Goal: Task Accomplishment & Management: Complete application form

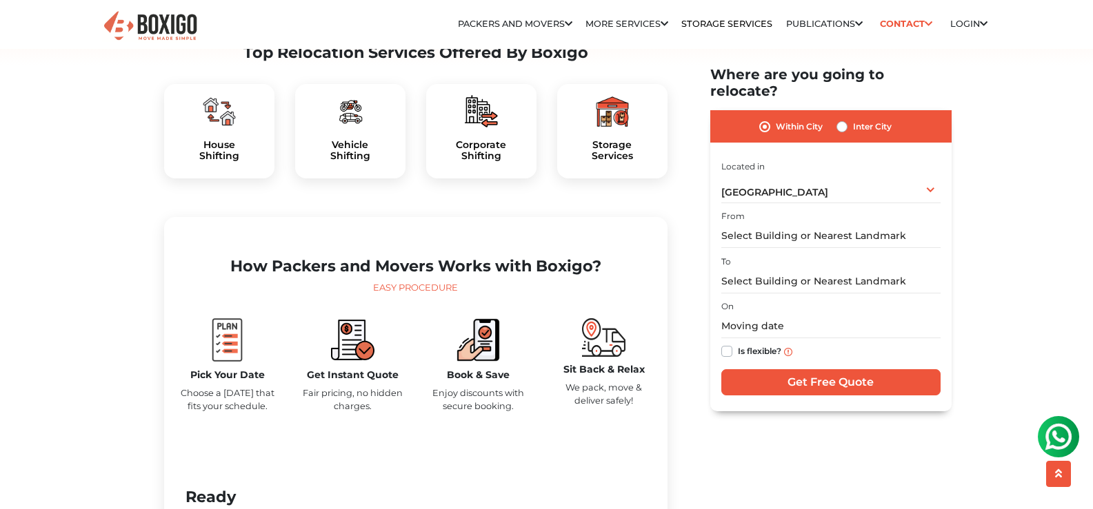
scroll to position [483, 0]
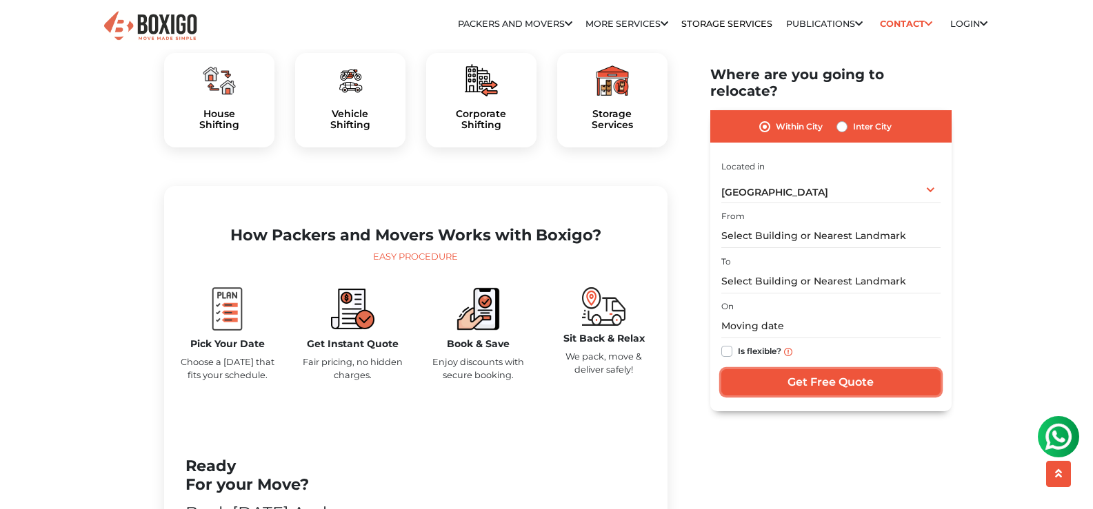
click at [820, 370] on input "Get Free Quote" at bounding box center [830, 383] width 219 height 26
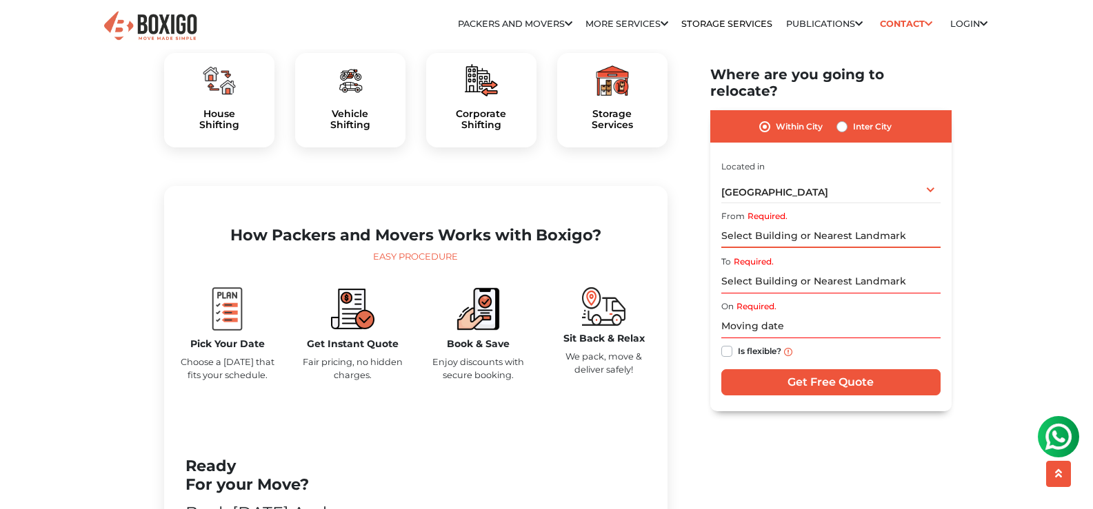
click at [749, 225] on input "Required." at bounding box center [830, 237] width 219 height 24
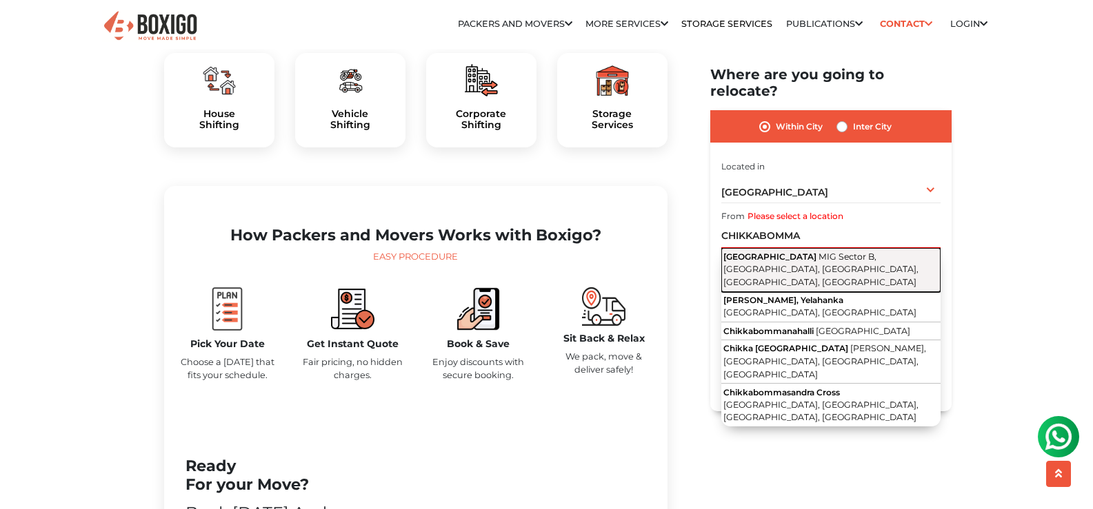
click at [816, 252] on span "MIG Sector B, Udaya Layout, Yelahanka New Town, Bengaluru, Karnataka" at bounding box center [820, 270] width 195 height 36
type input "Chikkabommasandra Cross Road, MIG Sector B, Udaya Layout, Yelahanka New Town, B…"
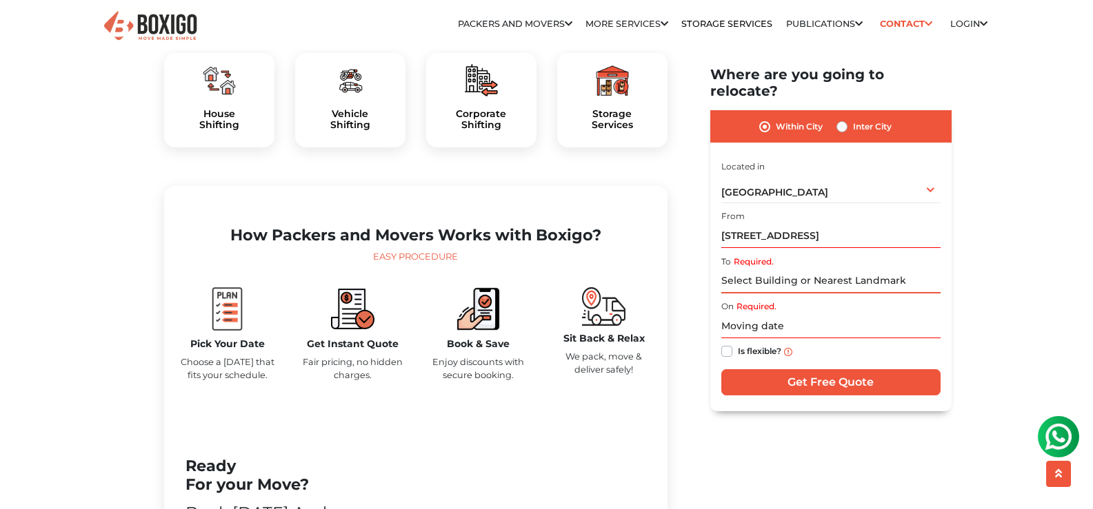
click at [774, 270] on input "Required." at bounding box center [830, 282] width 219 height 24
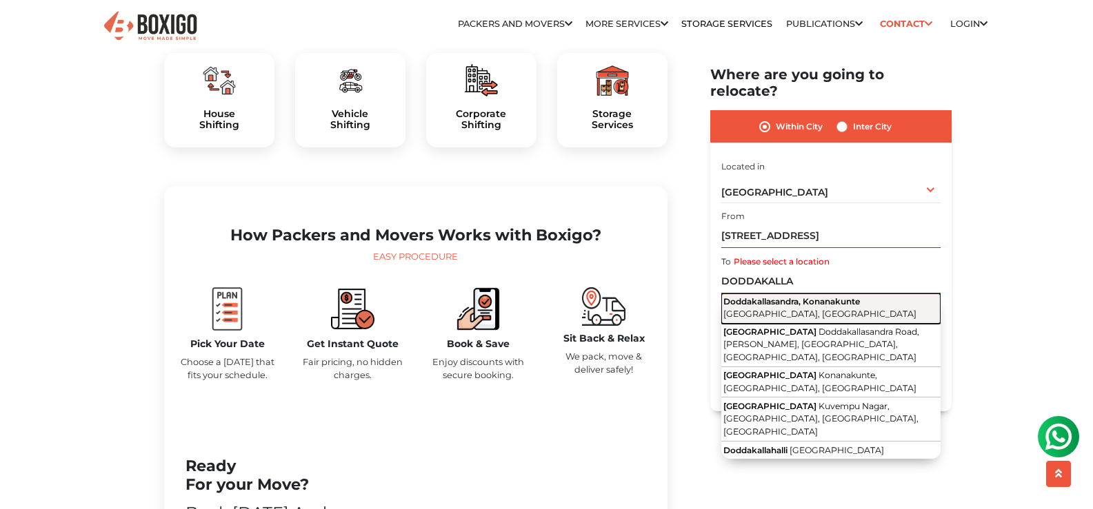
click at [802, 294] on button "Doddakallasandra, Konanakunte Bengaluru, Karnataka" at bounding box center [830, 309] width 219 height 30
type input "Doddakallasandra, Konanakunte, Bengaluru, Karnataka"
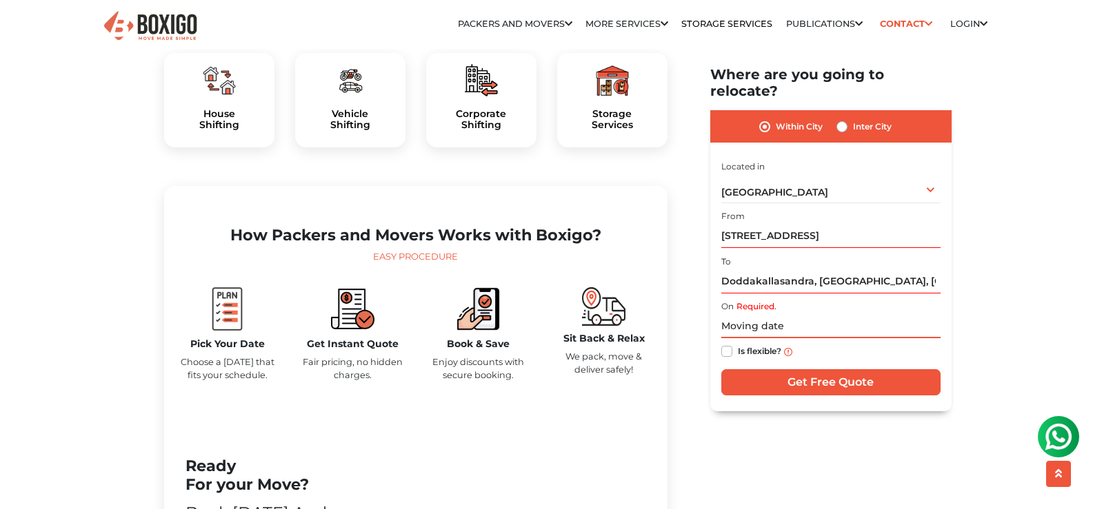
click at [790, 315] on input "text" at bounding box center [830, 327] width 219 height 24
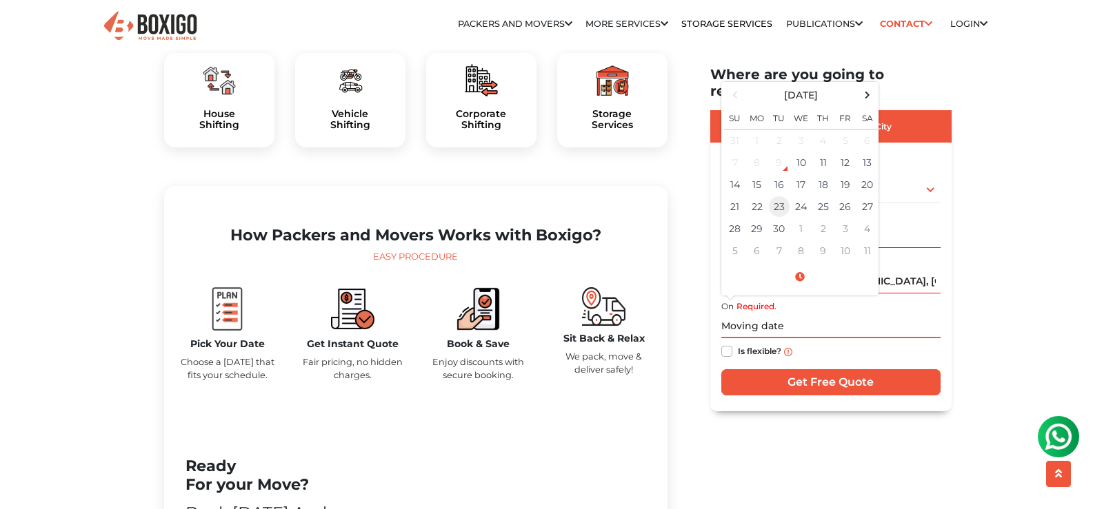
click at [779, 196] on td "23" at bounding box center [779, 207] width 22 height 22
type input "09/23/2025 12:00 AM"
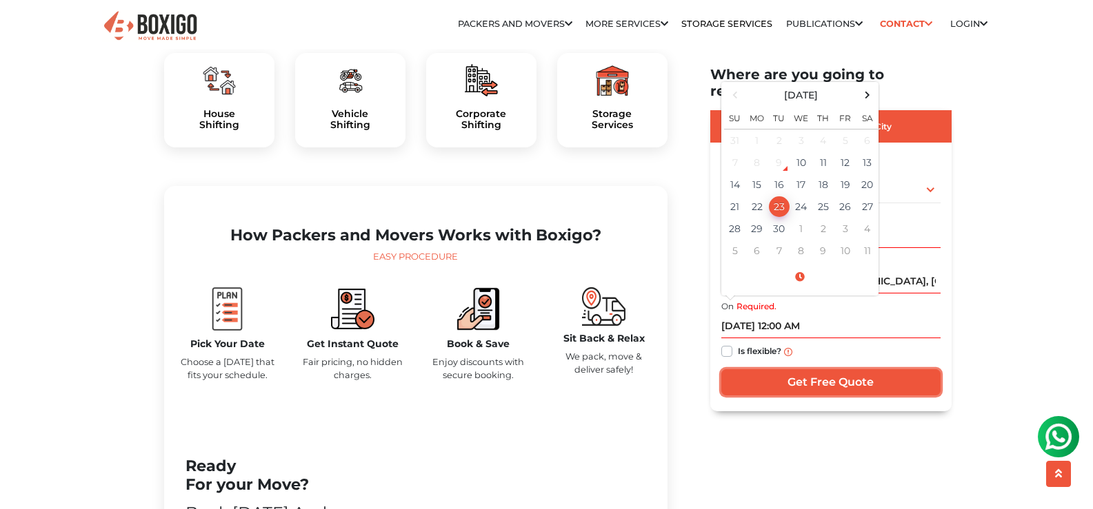
click at [816, 371] on input "Get Free Quote" at bounding box center [830, 383] width 219 height 26
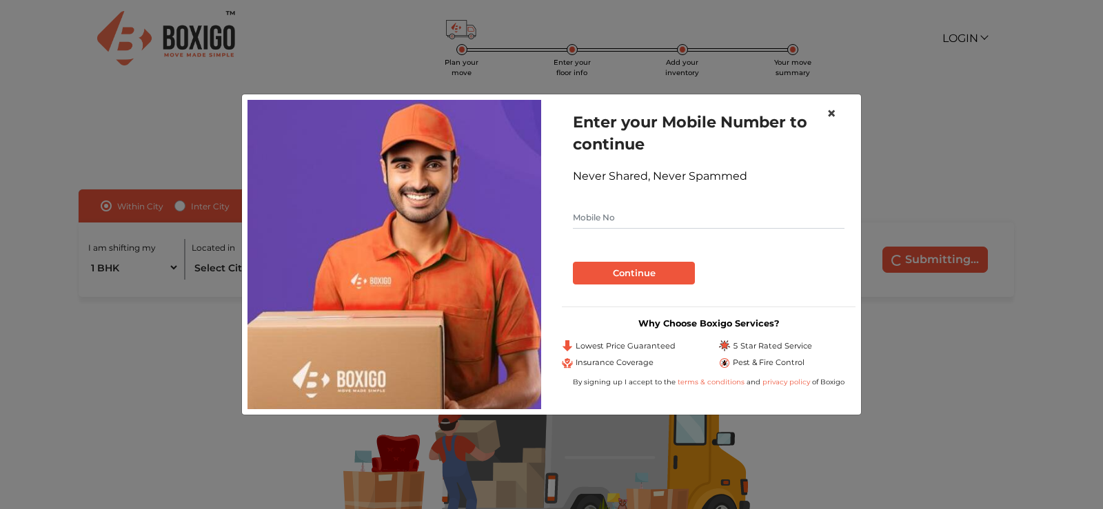
click at [836, 113] on span "×" at bounding box center [832, 113] width 10 height 20
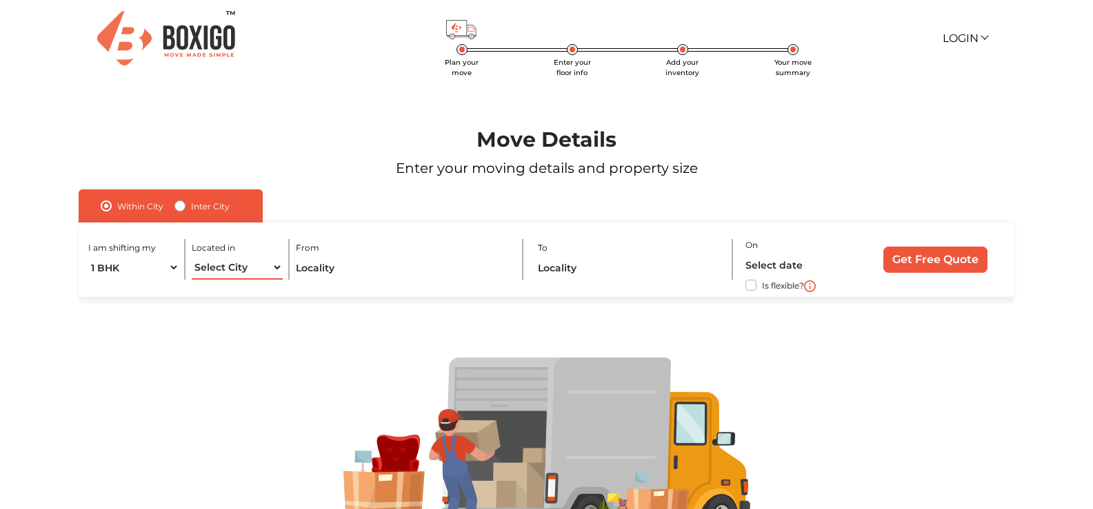
click at [261, 275] on select "Select City Bangalore Bengaluru Bhopal Bhubaneswar Chennai Coimbatore Cuttack D…" at bounding box center [237, 268] width 91 height 24
click at [262, 275] on select "Select City Bangalore Bengaluru Bhopal Bhubaneswar Chennai Coimbatore Cuttack D…" at bounding box center [237, 268] width 91 height 24
click at [141, 267] on select "1 BHK 2 BHK 3 BHK 3 + BHK FEW ITEMS" at bounding box center [133, 268] width 91 height 24
select select "FEW ITEMS"
click at [88, 256] on select "1 BHK 2 BHK 3 BHK 3 + BHK FEW ITEMS" at bounding box center [133, 268] width 91 height 24
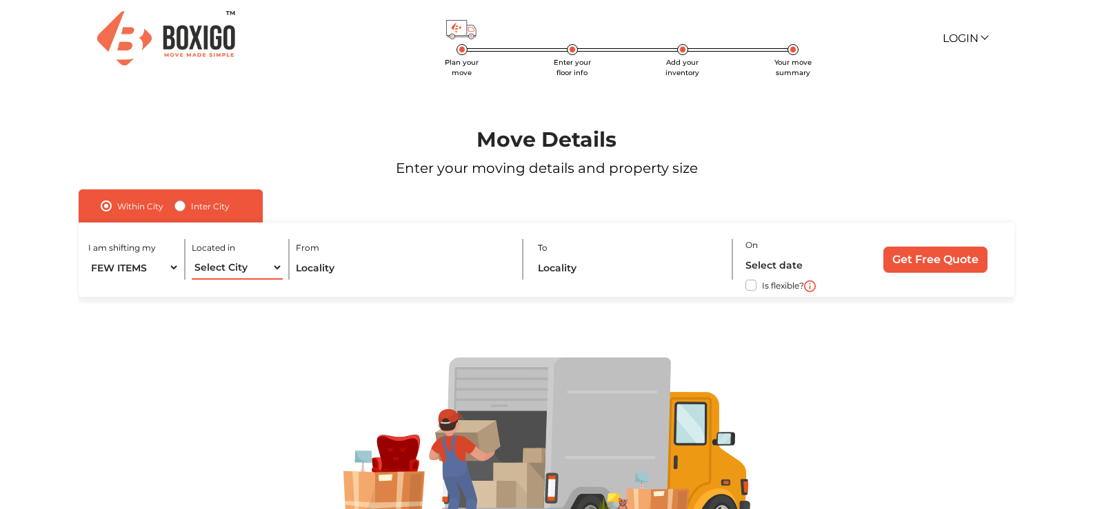
click at [223, 274] on select "Select City Bangalore Bengaluru Bhopal Bhubaneswar Chennai Coimbatore Cuttack D…" at bounding box center [237, 268] width 91 height 24
select select "[GEOGRAPHIC_DATA]"
click at [192, 256] on select "Select City Bangalore Bengaluru Bhopal Bhubaneswar Chennai Coimbatore Cuttack D…" at bounding box center [237, 268] width 91 height 24
click at [333, 274] on input "text" at bounding box center [403, 268] width 214 height 24
type input "D"
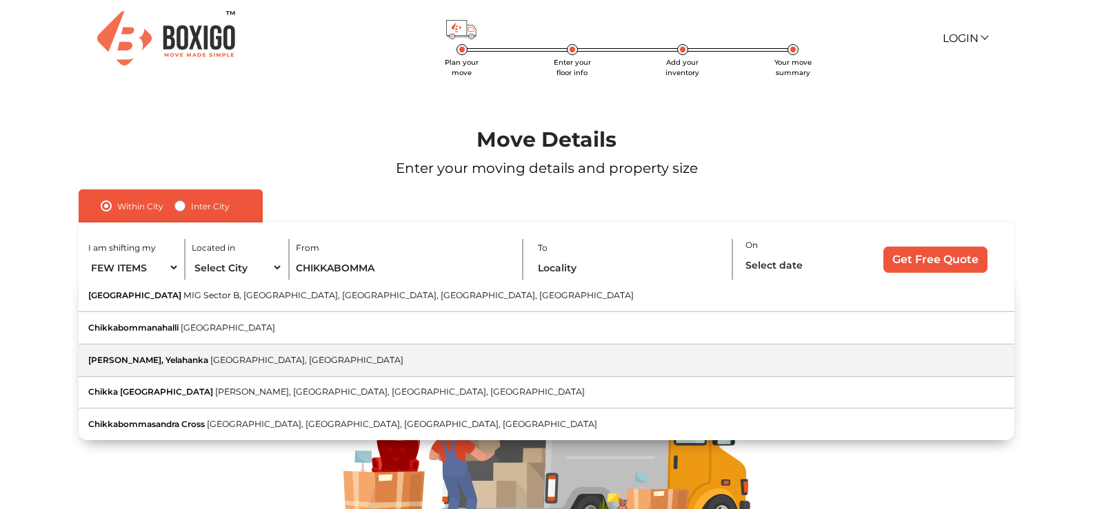
click at [192, 364] on span "Chikka Bommasandra, Yelahanka" at bounding box center [148, 360] width 120 height 10
type input "Chikka Bommasandra, Yelahanka, Bengaluru, Karnataka"
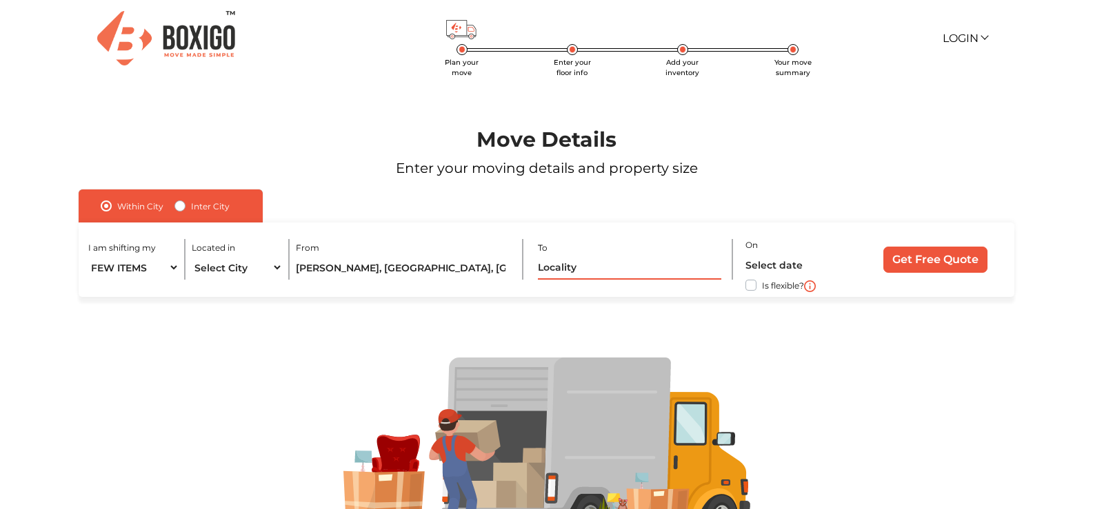
click at [568, 267] on input "text" at bounding box center [629, 268] width 183 height 24
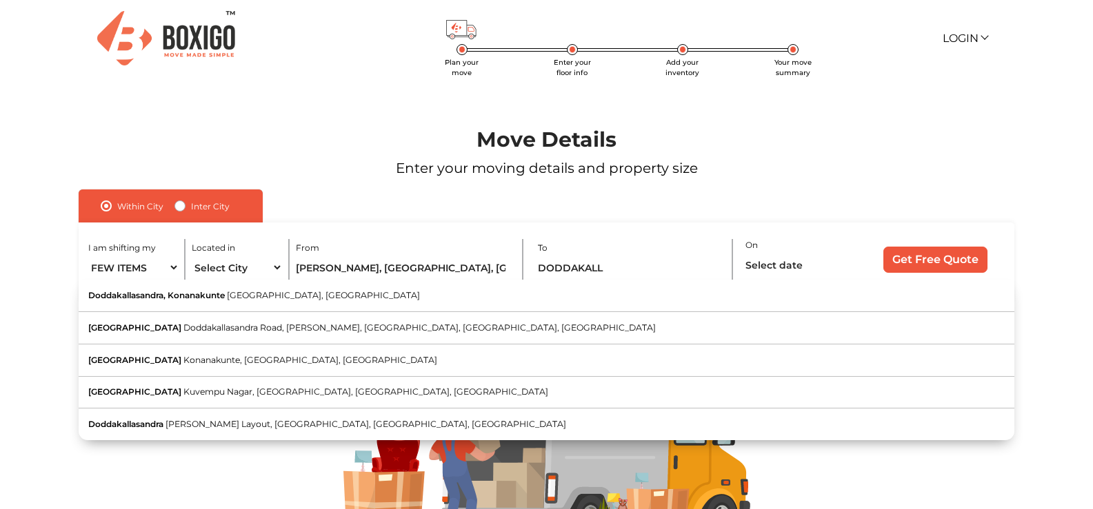
click at [191, 301] on button "Doddakallasandra, Konanakunte Bengaluru, Karnataka" at bounding box center [547, 296] width 936 height 32
type input "Doddakallasandra, Konanakunte, Bengaluru, Karnataka"
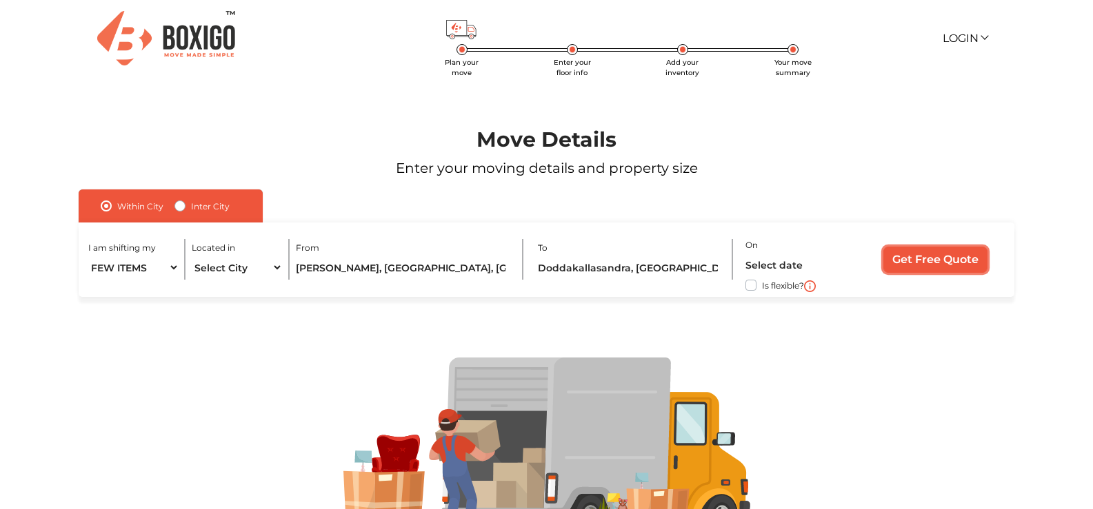
click at [913, 259] on input "Get Free Quote" at bounding box center [935, 260] width 104 height 26
click at [762, 287] on label "Is flexible?" at bounding box center [783, 284] width 42 height 14
click at [90, 287] on input "Is flexible?" at bounding box center [84, 284] width 11 height 14
checkbox input "true"
click at [912, 263] on input "Get Free Quote" at bounding box center [935, 260] width 104 height 26
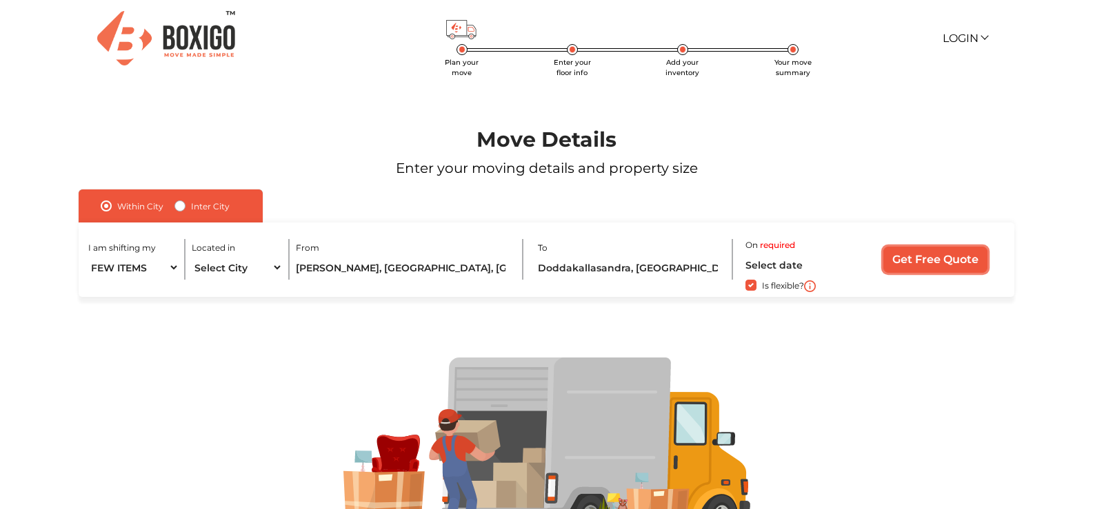
click at [920, 256] on input "Get Free Quote" at bounding box center [935, 260] width 104 height 26
click at [902, 252] on input "Get Free Quote" at bounding box center [935, 260] width 104 height 26
click at [916, 249] on input "Get Free Quote" at bounding box center [935, 260] width 104 height 26
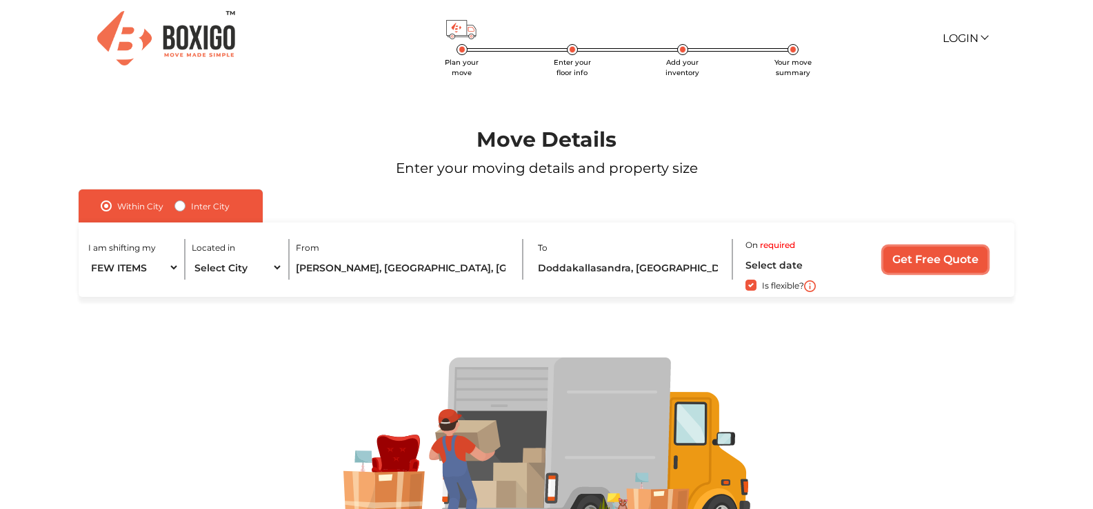
click at [916, 249] on input "Get Free Quote" at bounding box center [935, 260] width 104 height 26
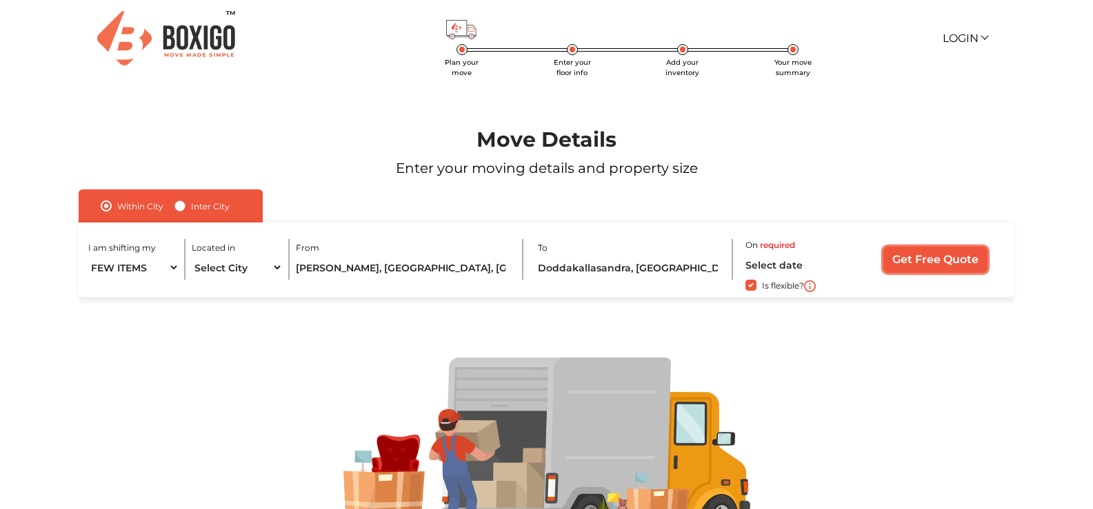
click at [916, 249] on input "Get Free Quote" at bounding box center [935, 260] width 104 height 26
click at [916, 247] on input "Get Free Quote" at bounding box center [935, 260] width 104 height 26
click at [914, 252] on input "Get Free Quote" at bounding box center [935, 260] width 104 height 26
click at [979, 274] on div "I am shifting my 1 BHK 2 BHK 3 BHK 3 + BHK FEW ITEMS Located in Select City Ban…" at bounding box center [547, 260] width 936 height 75
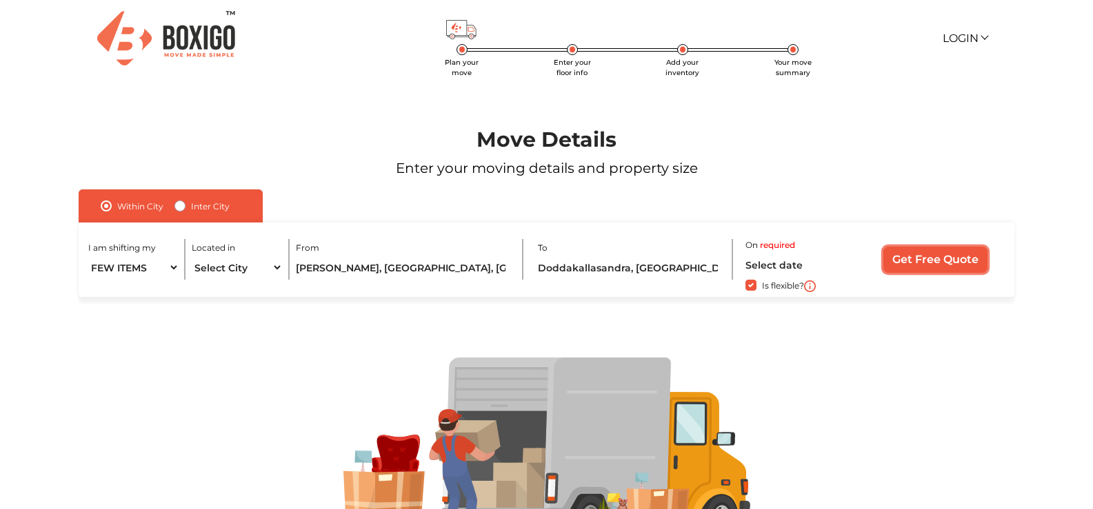
click at [950, 265] on input "Get Free Quote" at bounding box center [935, 260] width 104 height 26
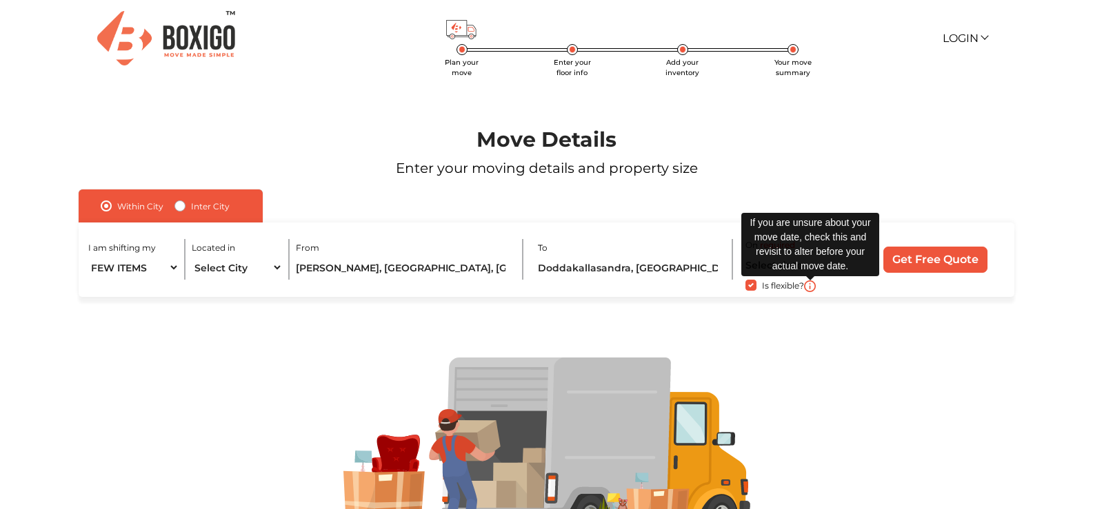
click at [810, 284] on img at bounding box center [810, 287] width 12 height 12
click at [813, 290] on img at bounding box center [810, 287] width 12 height 12
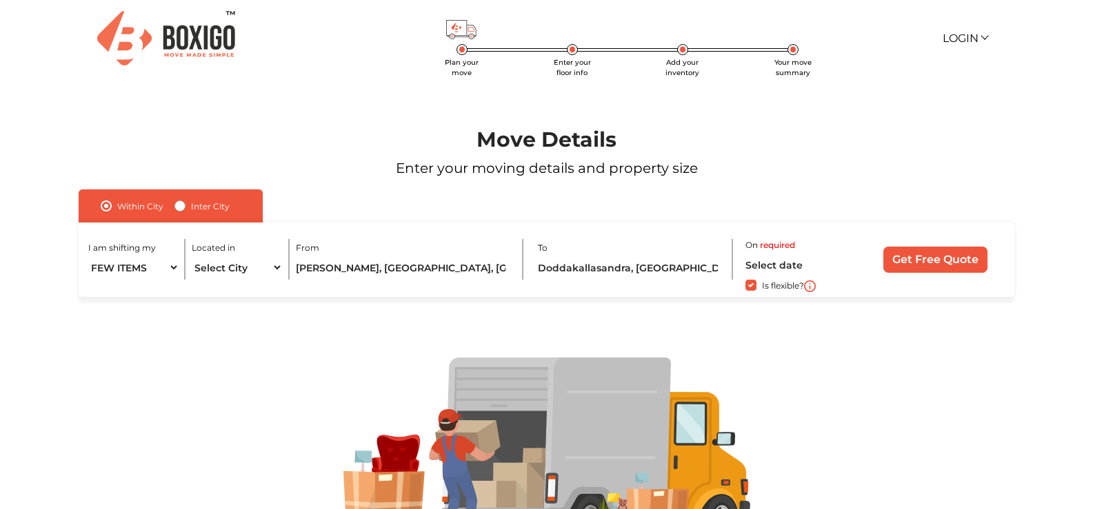
click at [776, 245] on label "required" at bounding box center [777, 245] width 35 height 12
click at [752, 249] on label "On" at bounding box center [751, 245] width 12 height 12
drag, startPoint x: 760, startPoint y: 274, endPoint x: 770, endPoint y: 267, distance: 12.4
click at [760, 274] on input "text" at bounding box center [799, 265] width 108 height 24
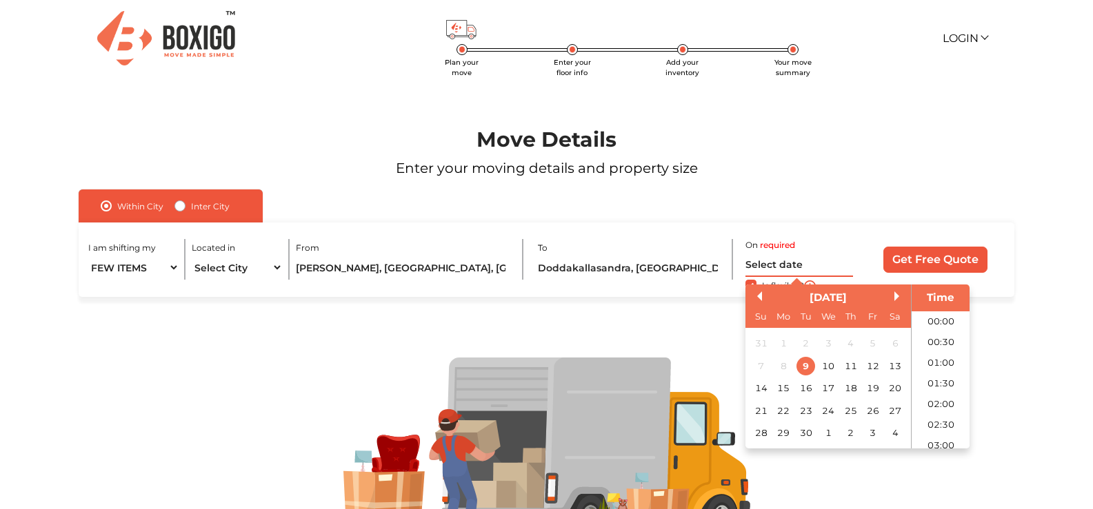
scroll to position [521, 0]
click at [807, 410] on div "23" at bounding box center [805, 410] width 19 height 19
type input "23/09/2025 12:00 AM"
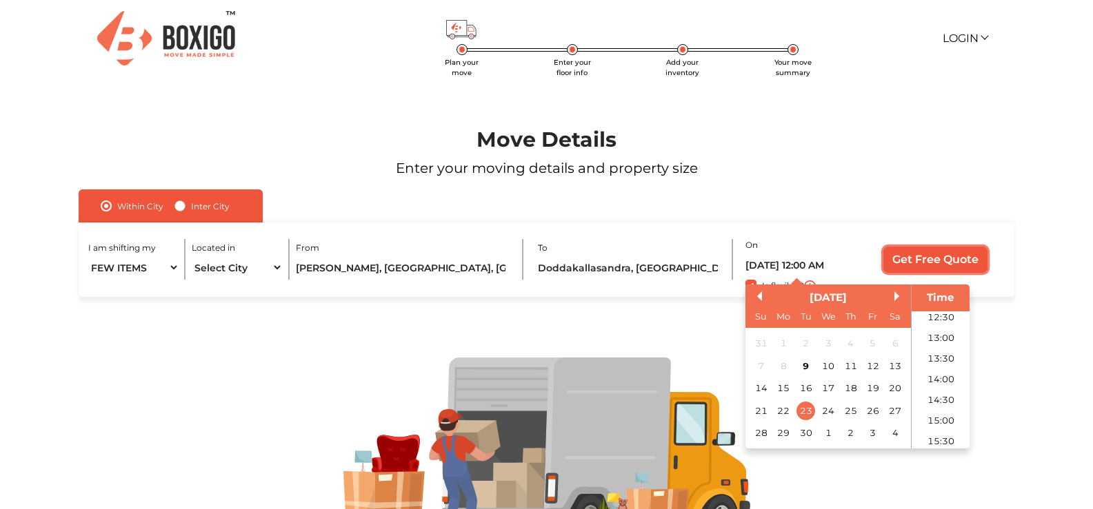
click at [931, 262] on input "Get Free Quote" at bounding box center [935, 260] width 104 height 26
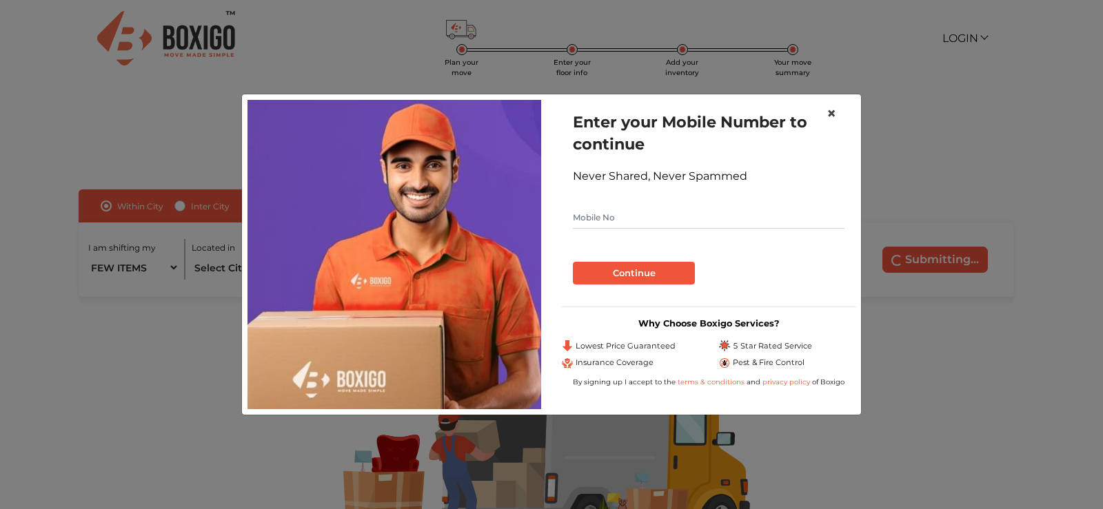
click at [833, 108] on span "×" at bounding box center [832, 113] width 10 height 20
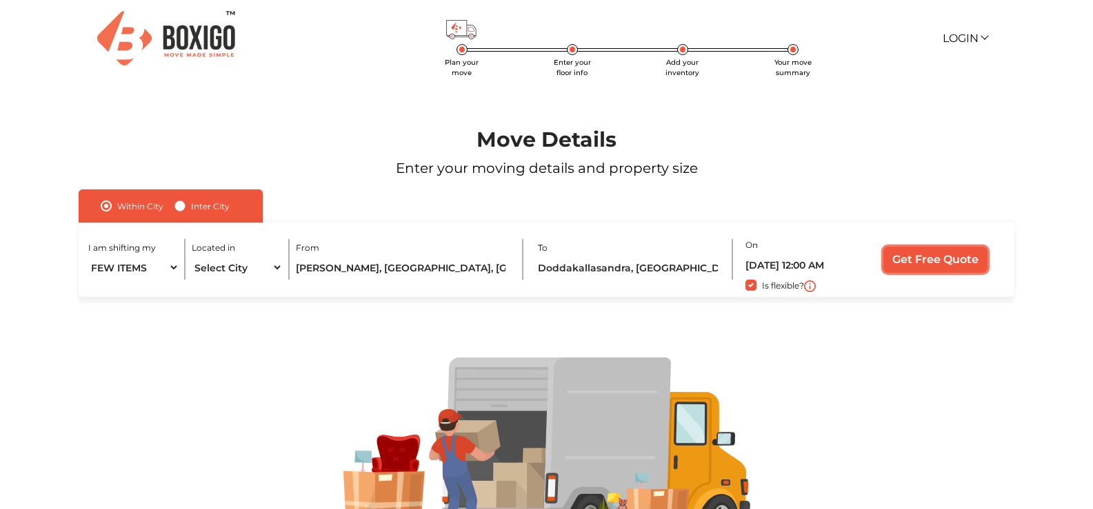
click at [924, 259] on input "Get Free Quote" at bounding box center [935, 260] width 104 height 26
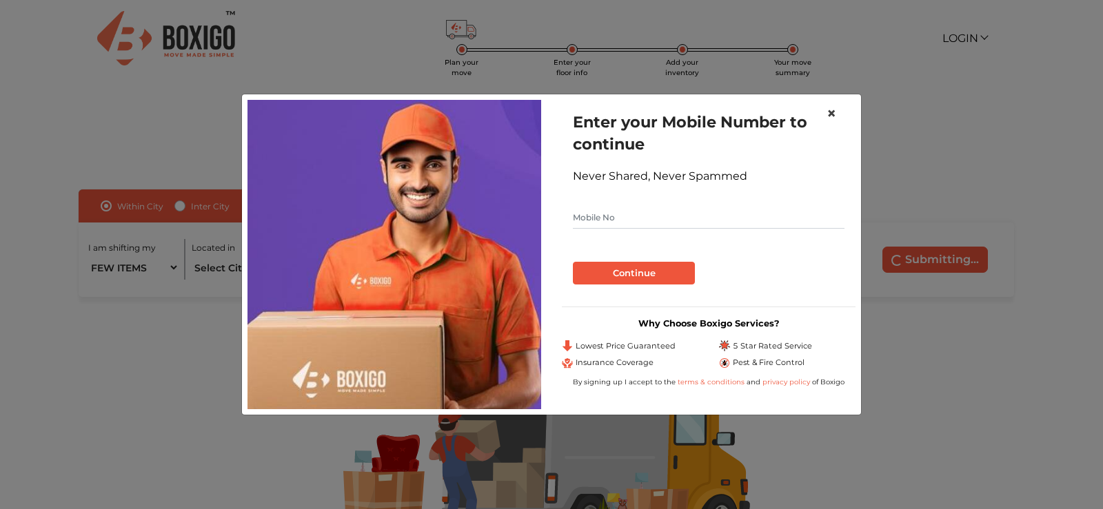
click at [829, 114] on span "×" at bounding box center [832, 113] width 10 height 20
